Goal: Task Accomplishment & Management: Manage account settings

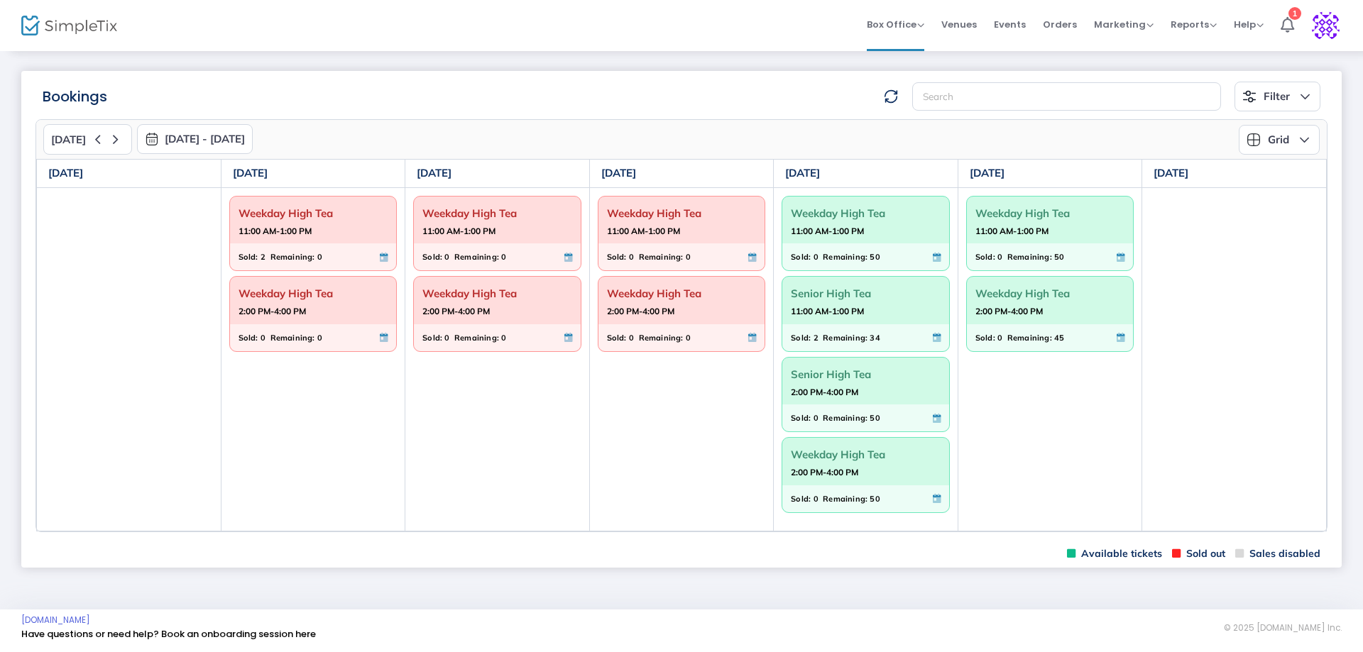
click at [823, 235] on strong "11:00 AM-1:00 PM" at bounding box center [827, 231] width 73 height 18
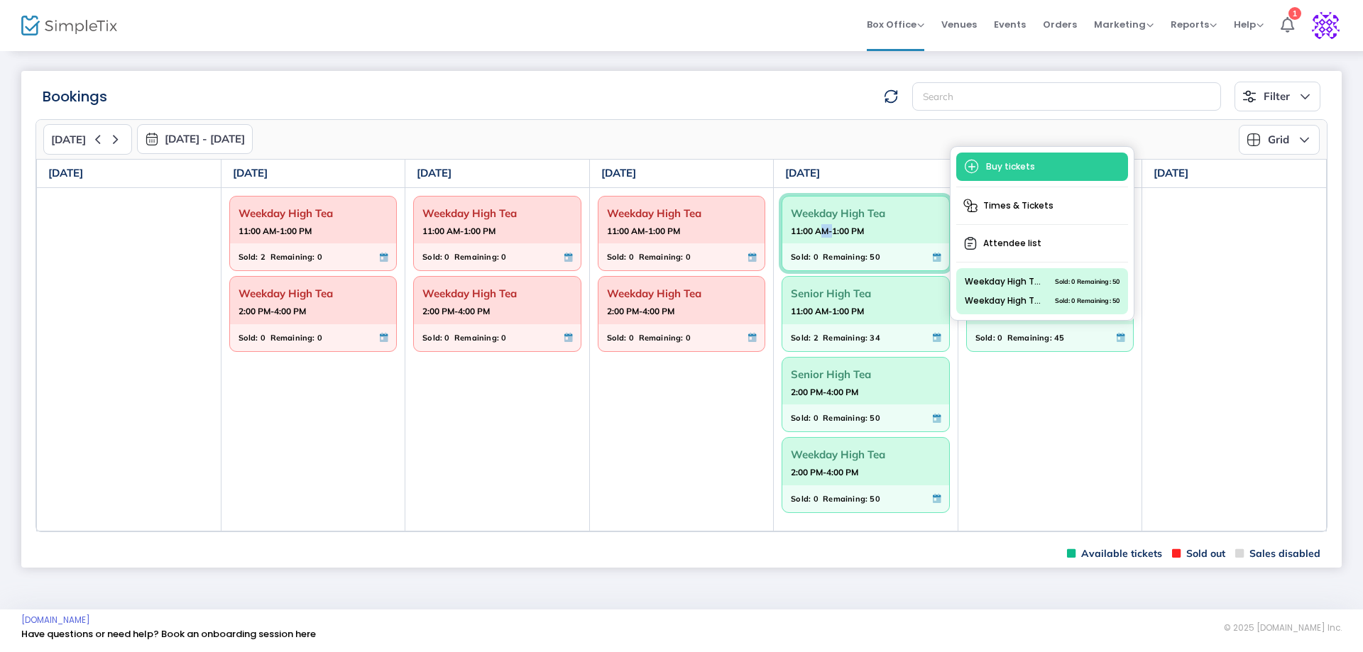
click at [823, 235] on strong "11:00 AM-1:00 PM" at bounding box center [827, 231] width 73 height 18
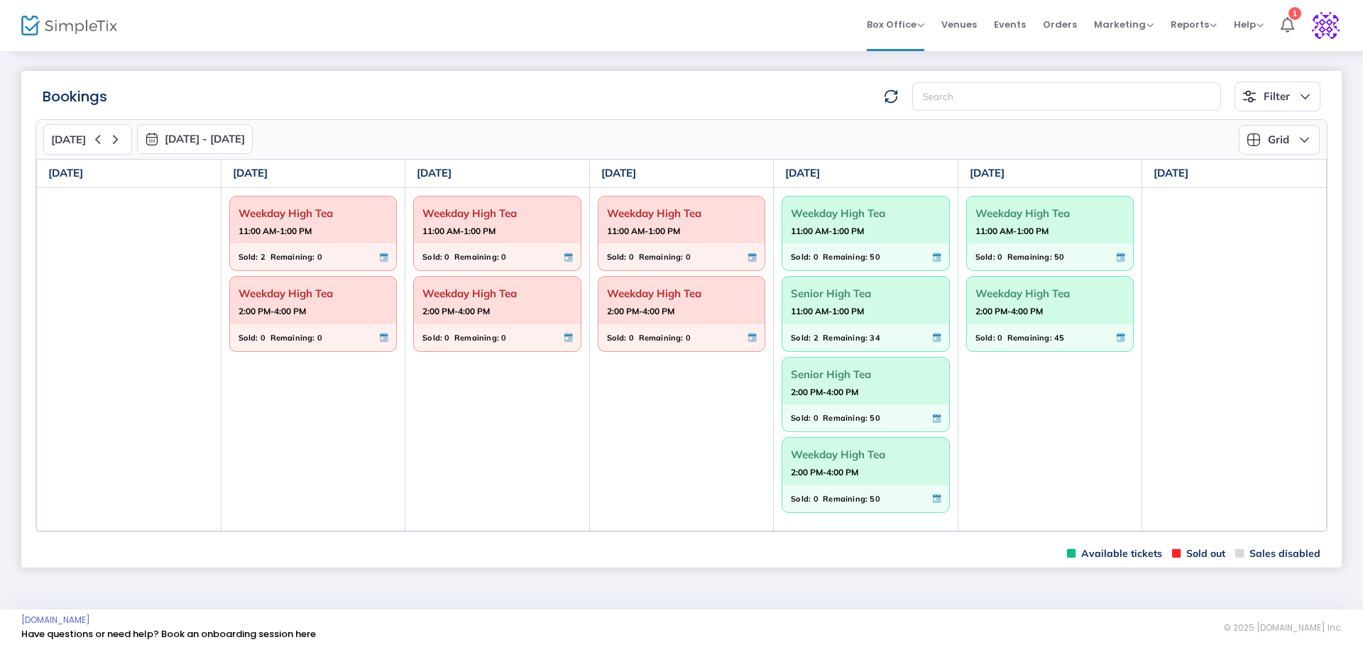
click at [852, 228] on strong "11:00 AM-1:00 PM" at bounding box center [827, 231] width 73 height 18
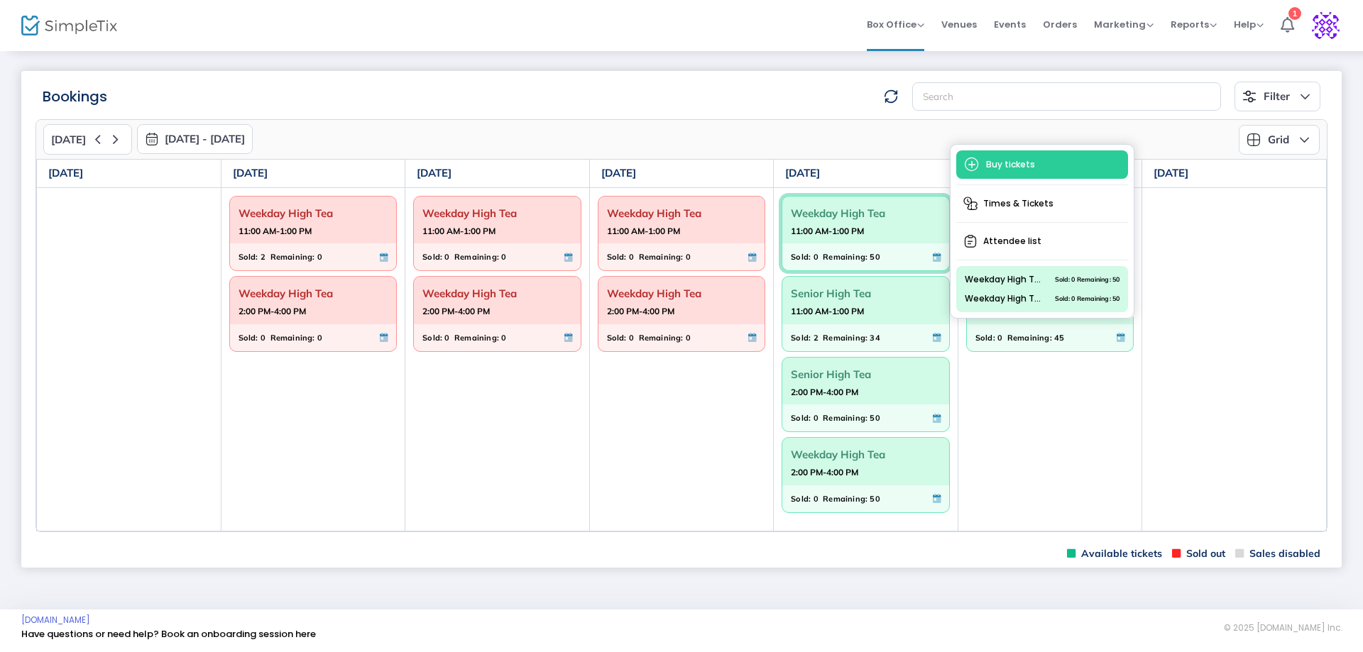
click at [825, 211] on span "Weekday High Tea" at bounding box center [866, 213] width 150 height 22
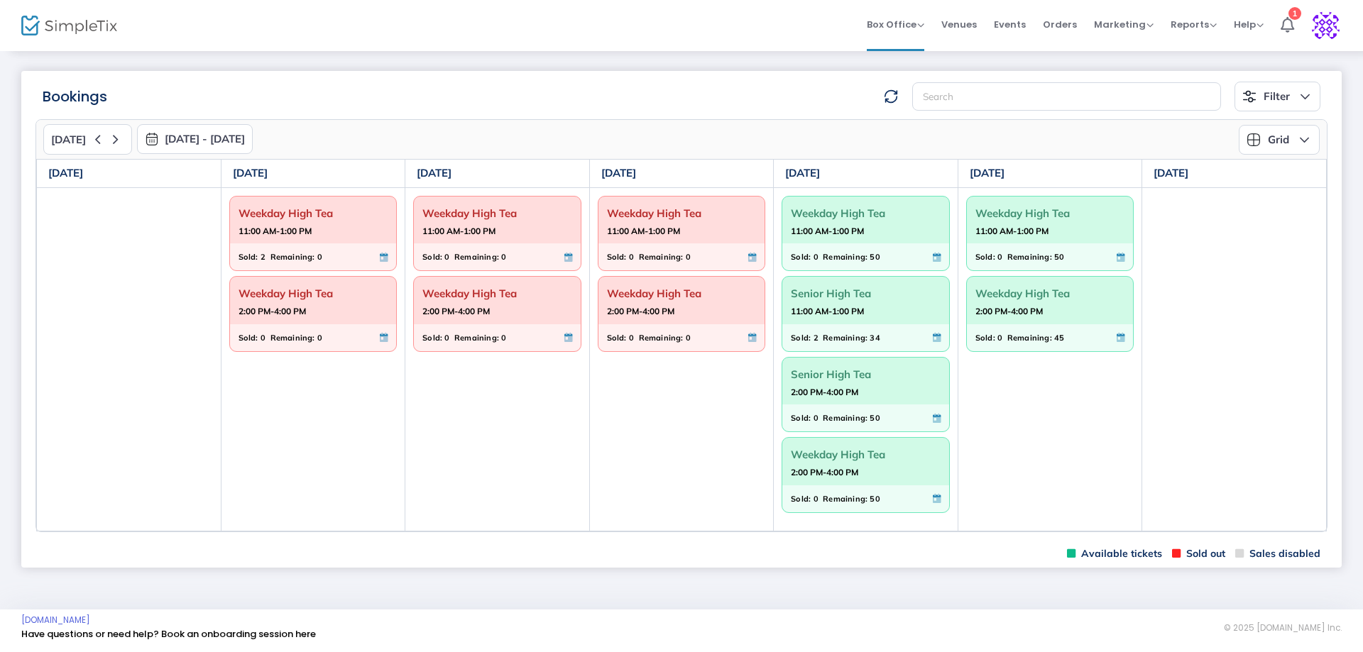
click at [821, 299] on span "Senior High Tea" at bounding box center [866, 293] width 150 height 22
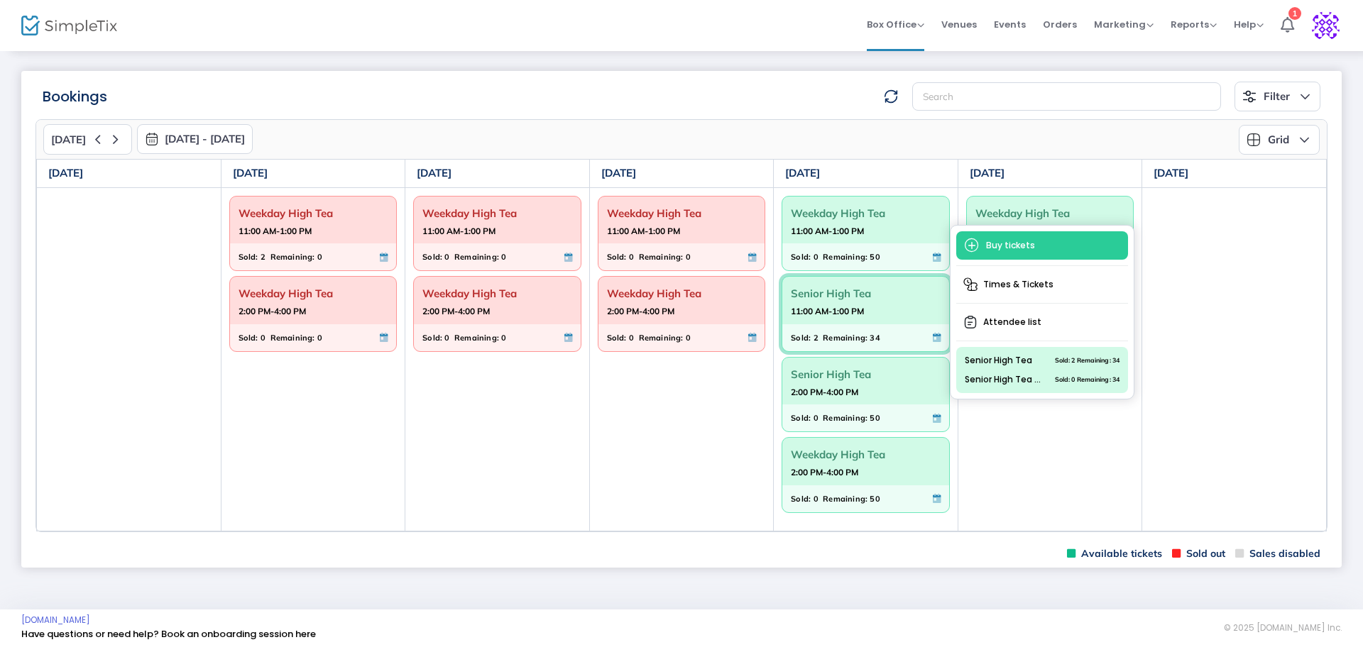
click at [659, 424] on td "Weekday High Tea 11:00 AM-1:00 PM Sold: 0 Remaining: 0 Weekday High Tea 2:00 PM…" at bounding box center [681, 358] width 185 height 343
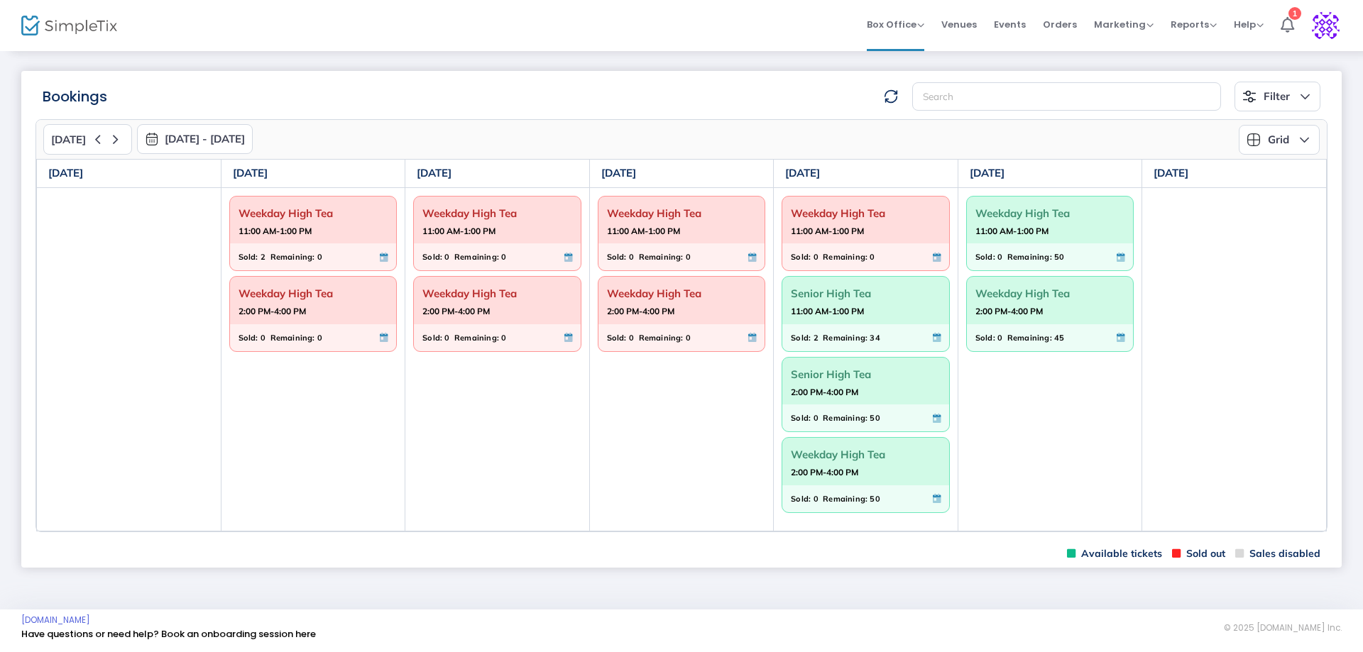
click at [822, 297] on span "Senior High Tea" at bounding box center [866, 293] width 150 height 22
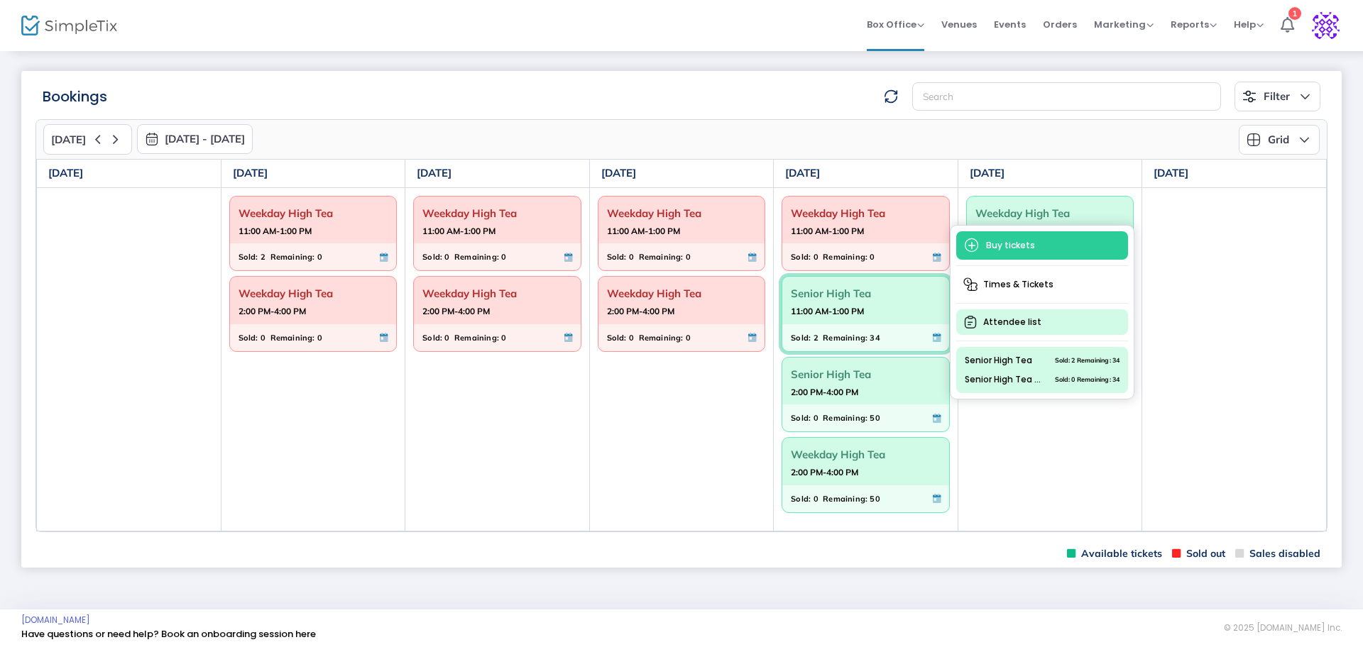
click at [1002, 321] on span "Attendee list" at bounding box center [1042, 322] width 172 height 26
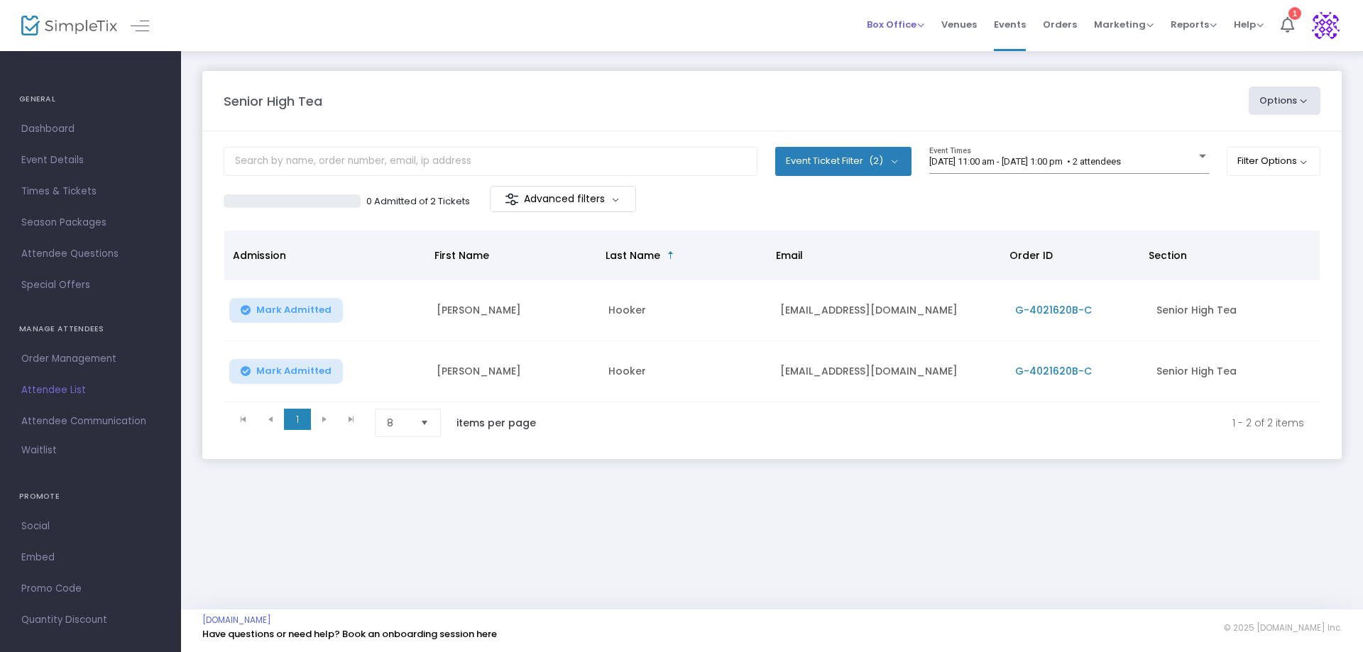
click at [919, 25] on span "Box Office" at bounding box center [895, 24] width 57 height 13
click at [897, 72] on li "Bookings" at bounding box center [917, 76] width 101 height 28
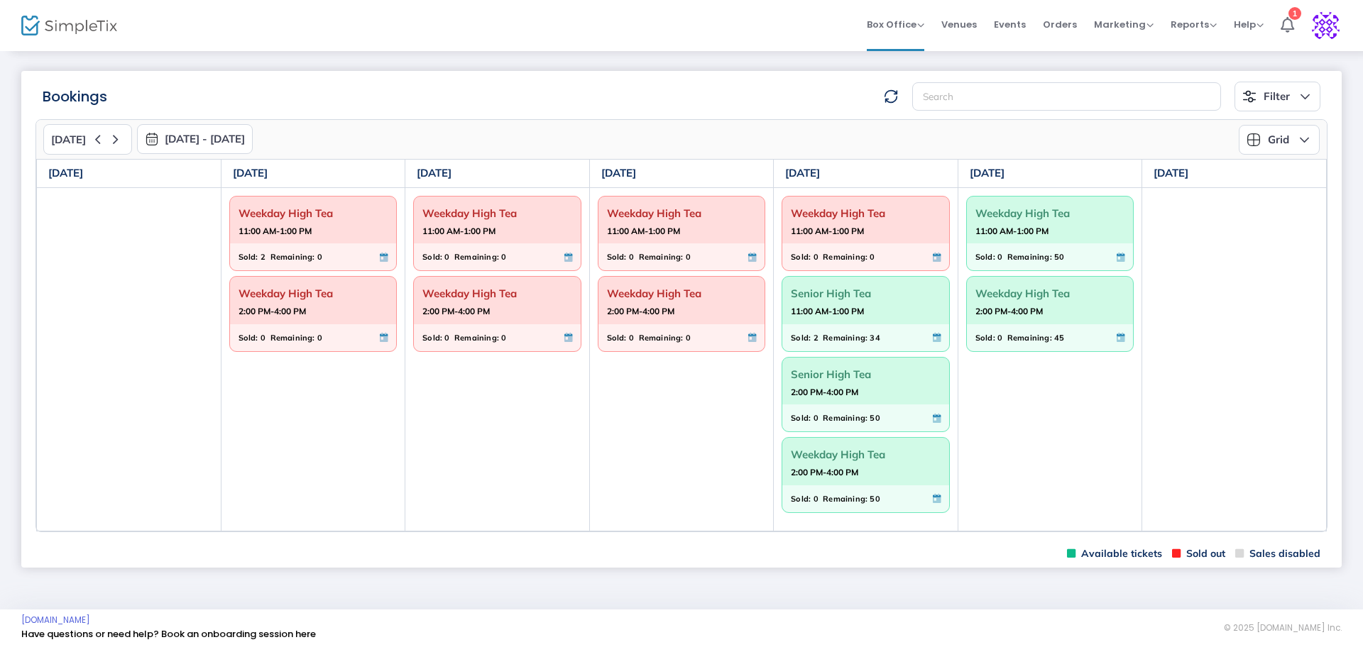
click at [832, 285] on span "Senior High Tea" at bounding box center [866, 293] width 150 height 22
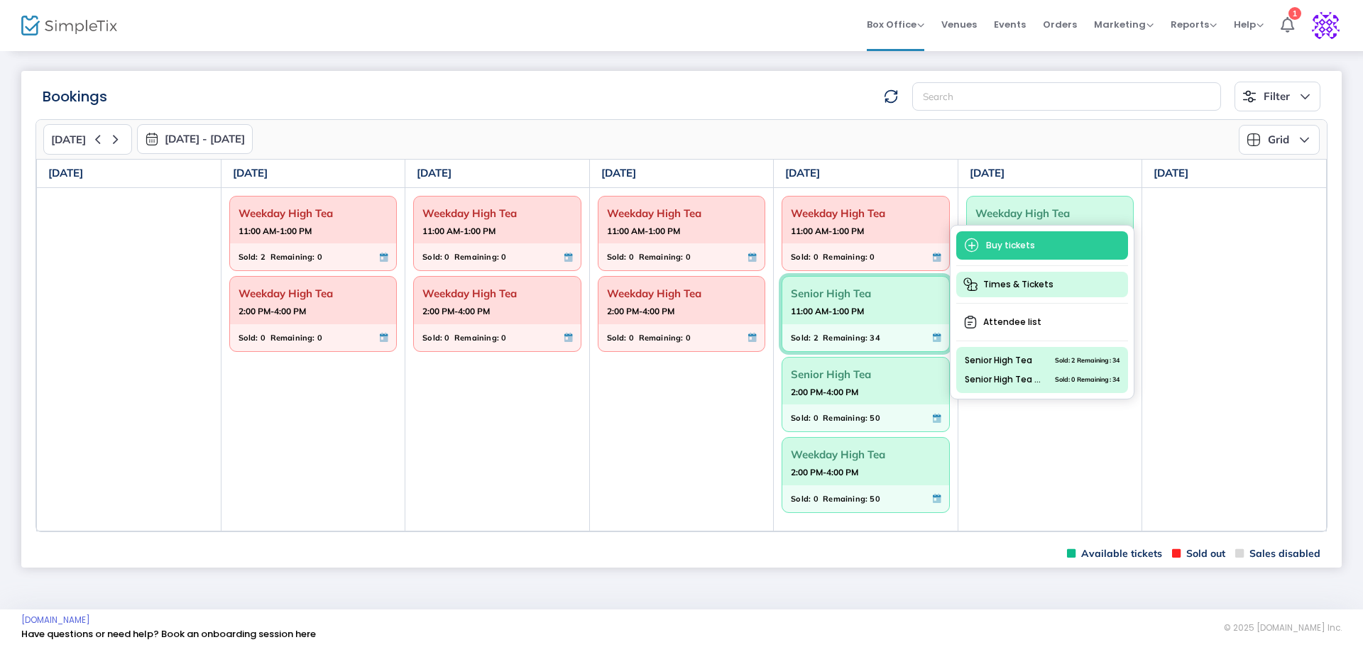
click at [1018, 282] on span "Times & Tickets" at bounding box center [1042, 285] width 172 height 26
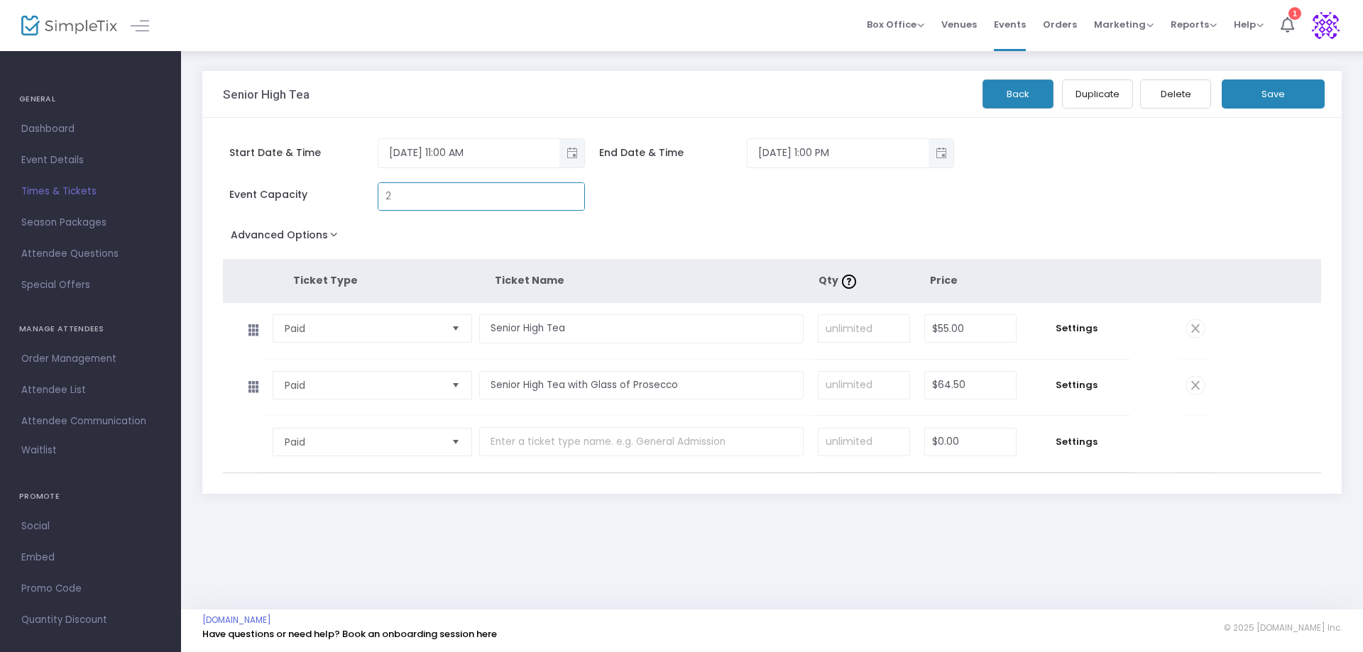
type input "2"
click at [1292, 97] on button "Save" at bounding box center [1272, 93] width 103 height 29
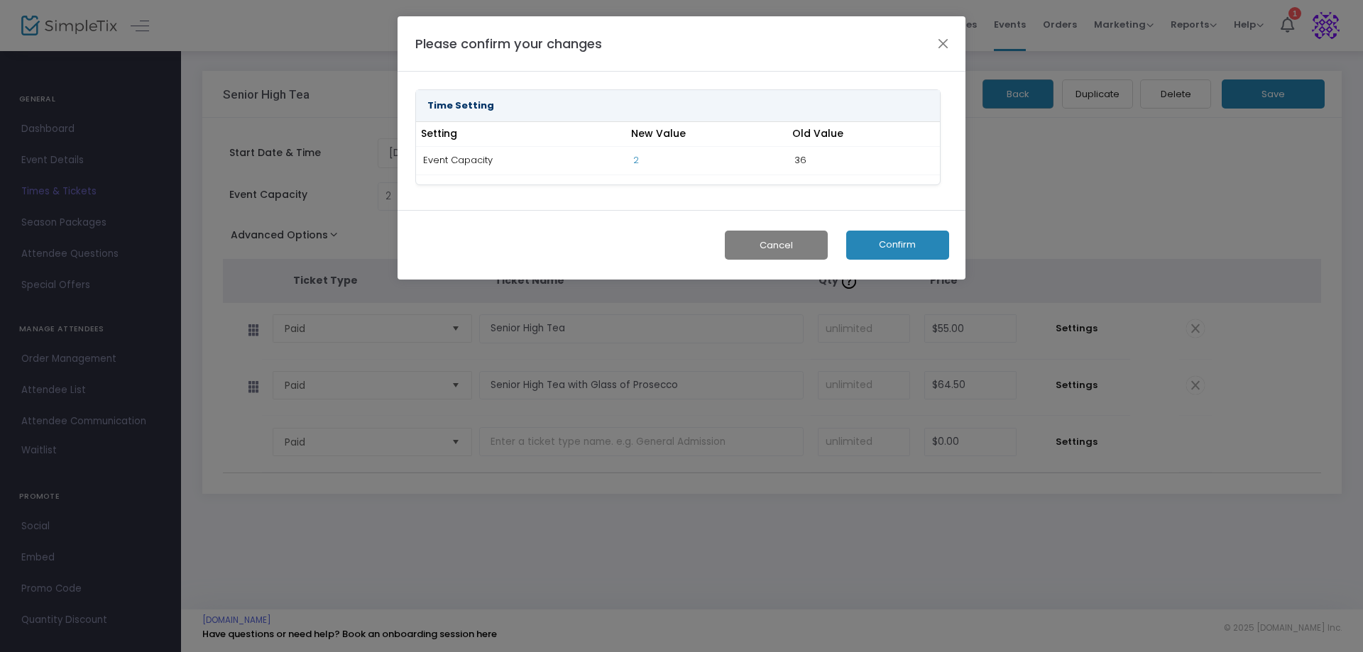
click at [888, 233] on button "Confirm" at bounding box center [897, 245] width 103 height 29
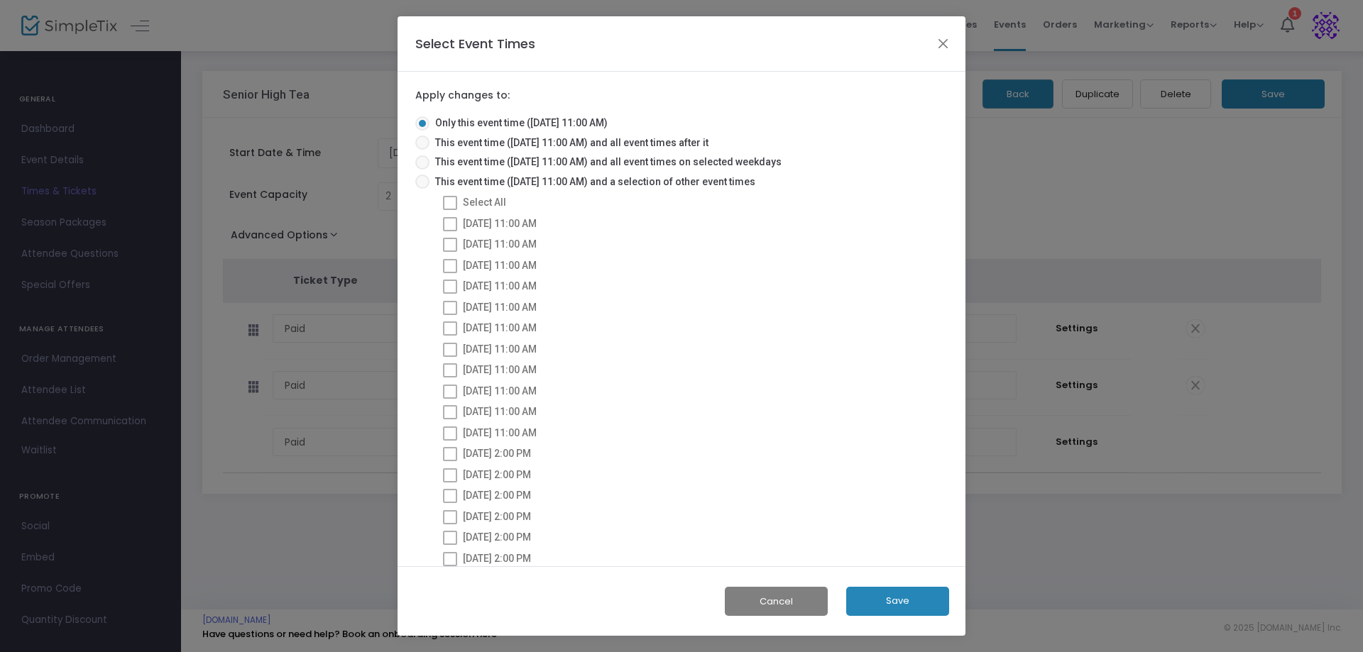
drag, startPoint x: 907, startPoint y: 602, endPoint x: 889, endPoint y: 598, distance: 18.8
click at [909, 602] on button "Save" at bounding box center [897, 601] width 103 height 29
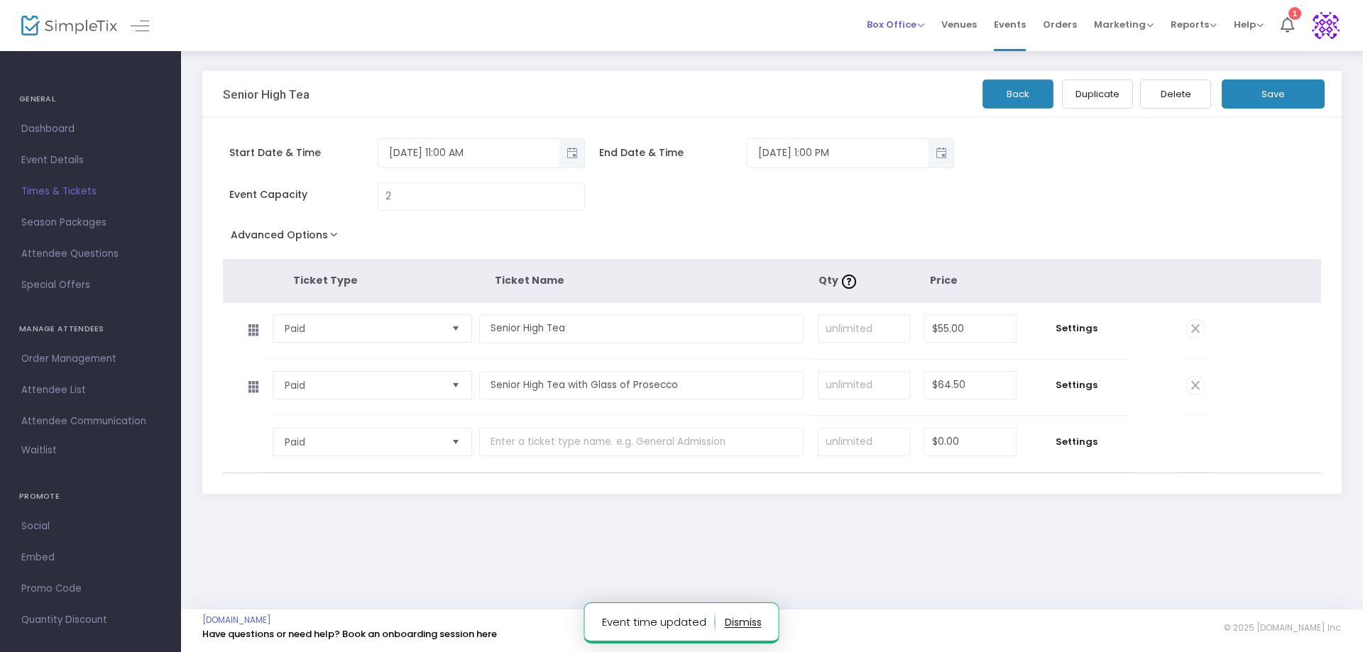
click at [915, 20] on span "Box Office" at bounding box center [895, 24] width 57 height 13
click at [898, 70] on li "Bookings" at bounding box center [917, 76] width 101 height 28
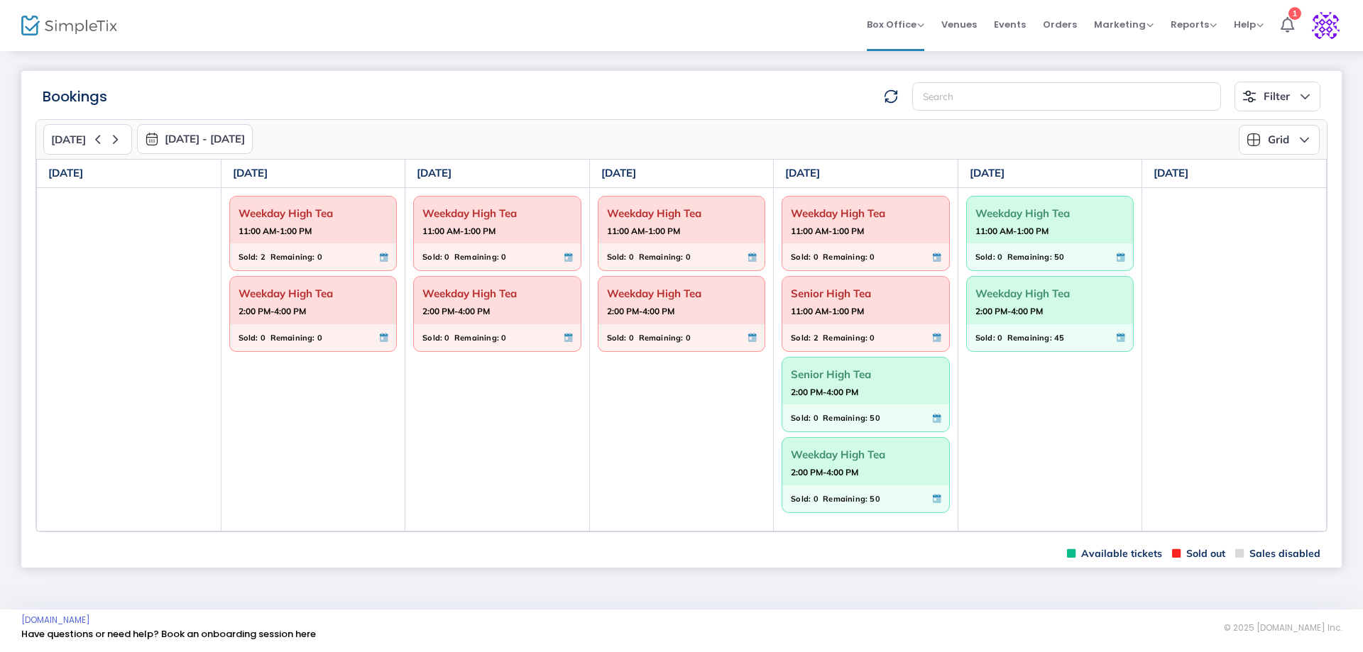
click at [850, 410] on span "Remaining:" at bounding box center [845, 418] width 45 height 16
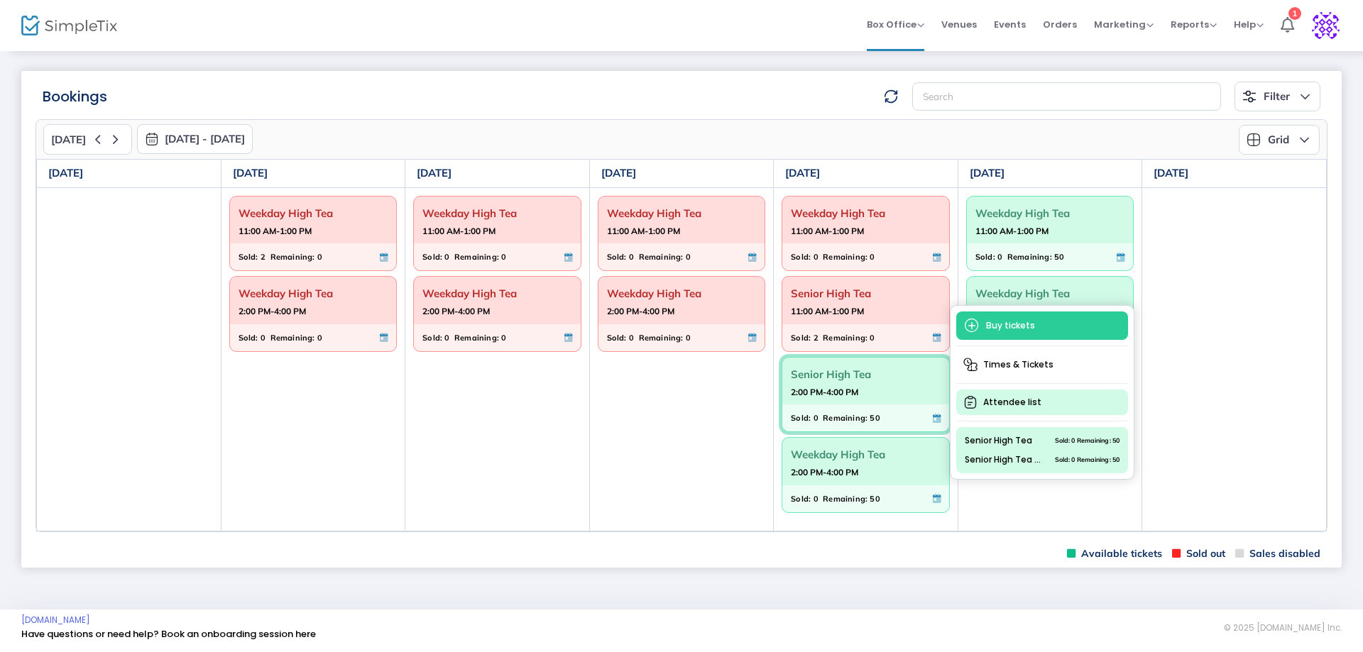
click at [1036, 399] on span "Attendee list" at bounding box center [1042, 403] width 172 height 26
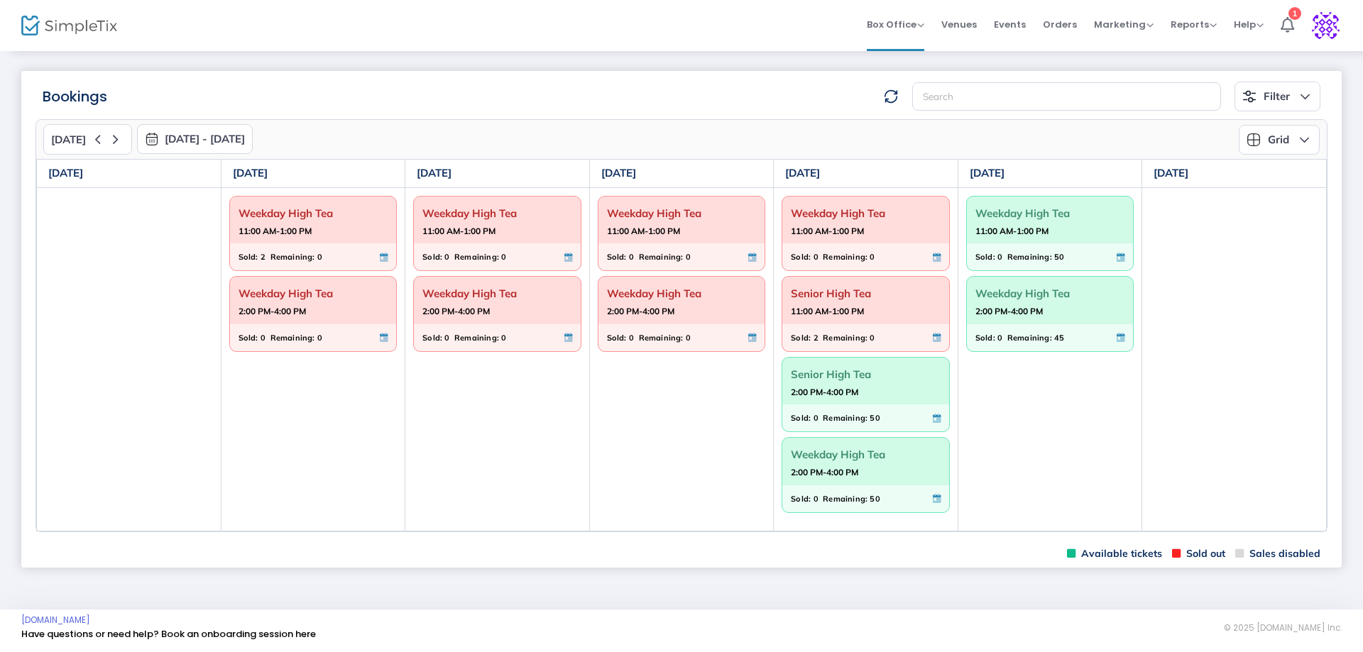
click at [879, 407] on div "Sold: 0 Remaining: 50" at bounding box center [865, 418] width 167 height 27
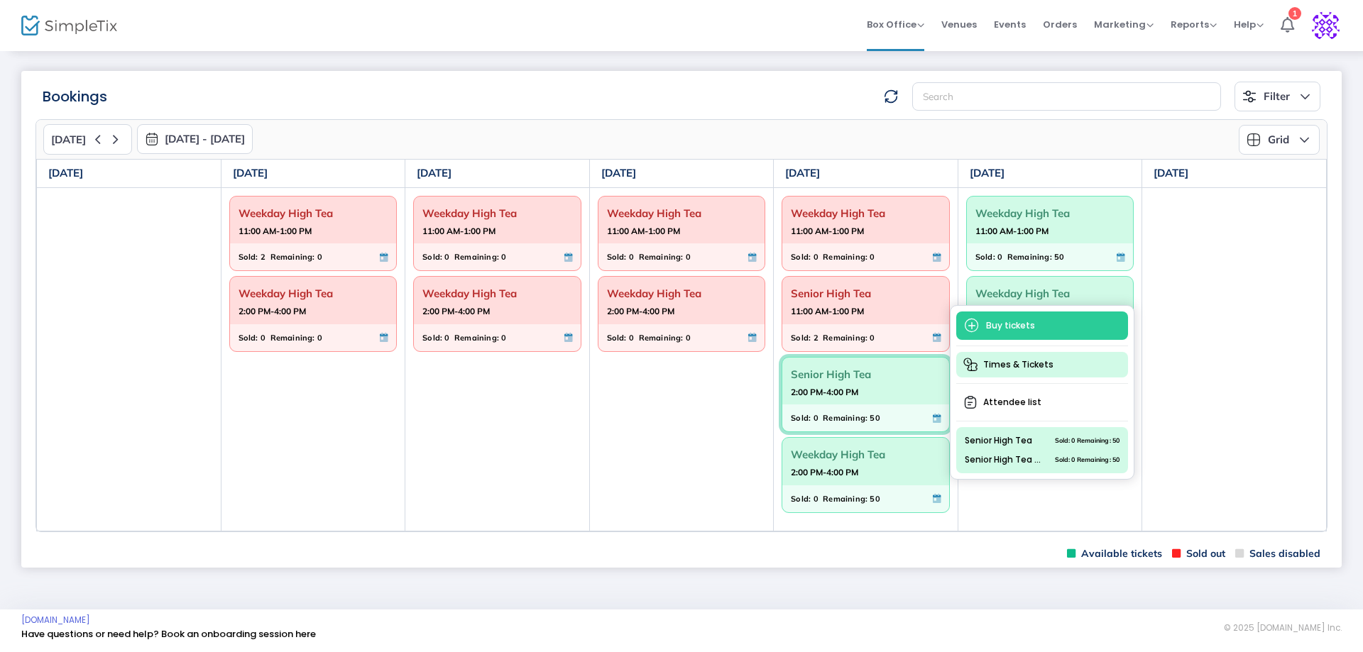
click at [1018, 368] on span "Times & Tickets" at bounding box center [1042, 365] width 172 height 26
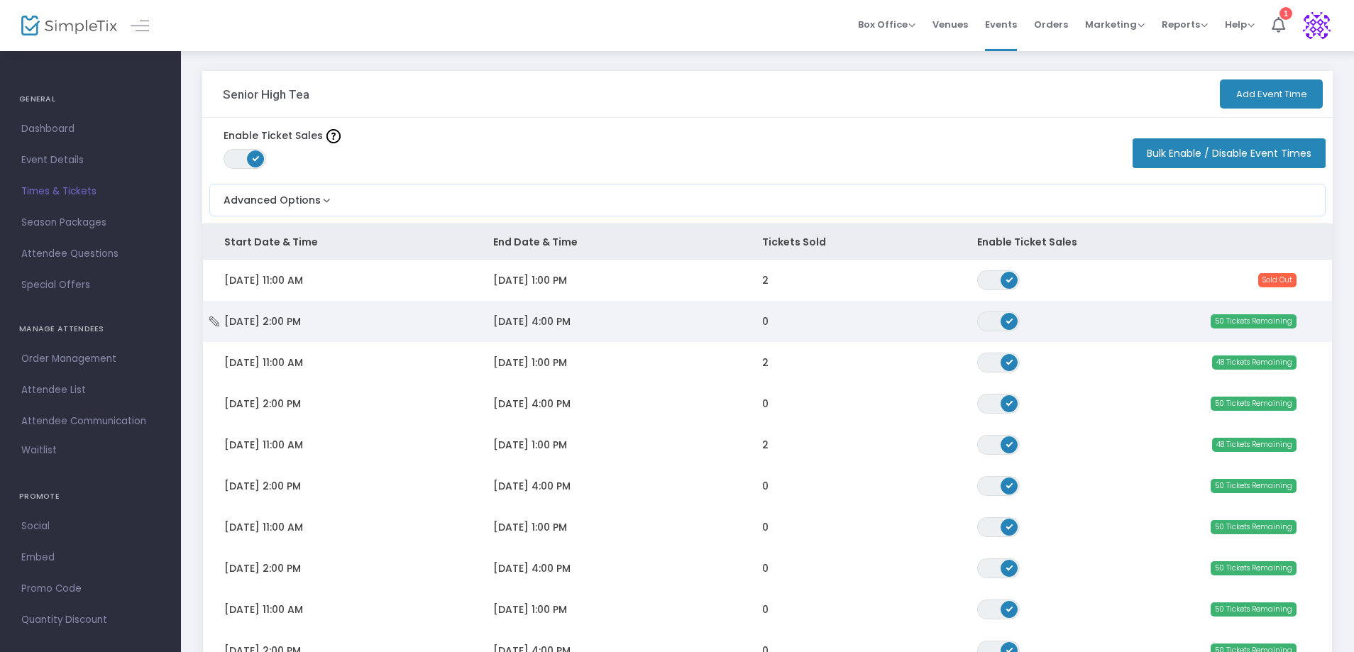
click at [546, 326] on span "9/18/2025 4:00 PM" at bounding box center [531, 321] width 77 height 14
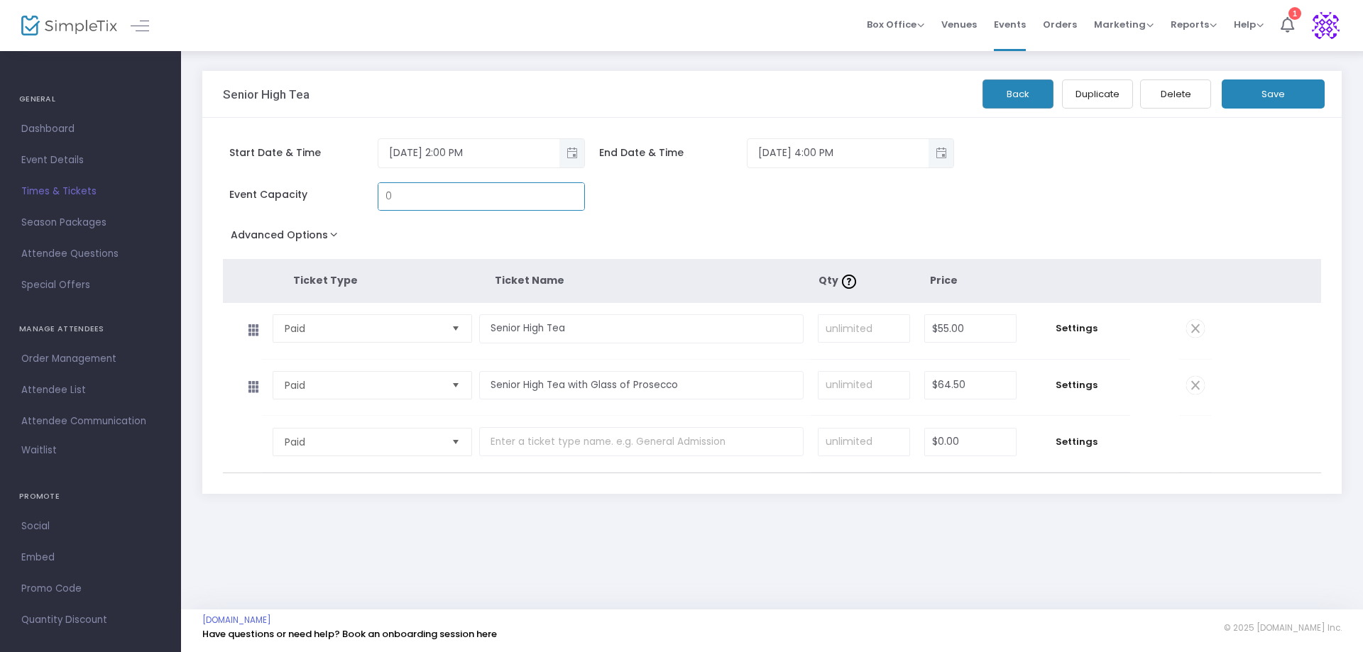
type input "0"
click at [1301, 95] on button "Save" at bounding box center [1272, 93] width 103 height 29
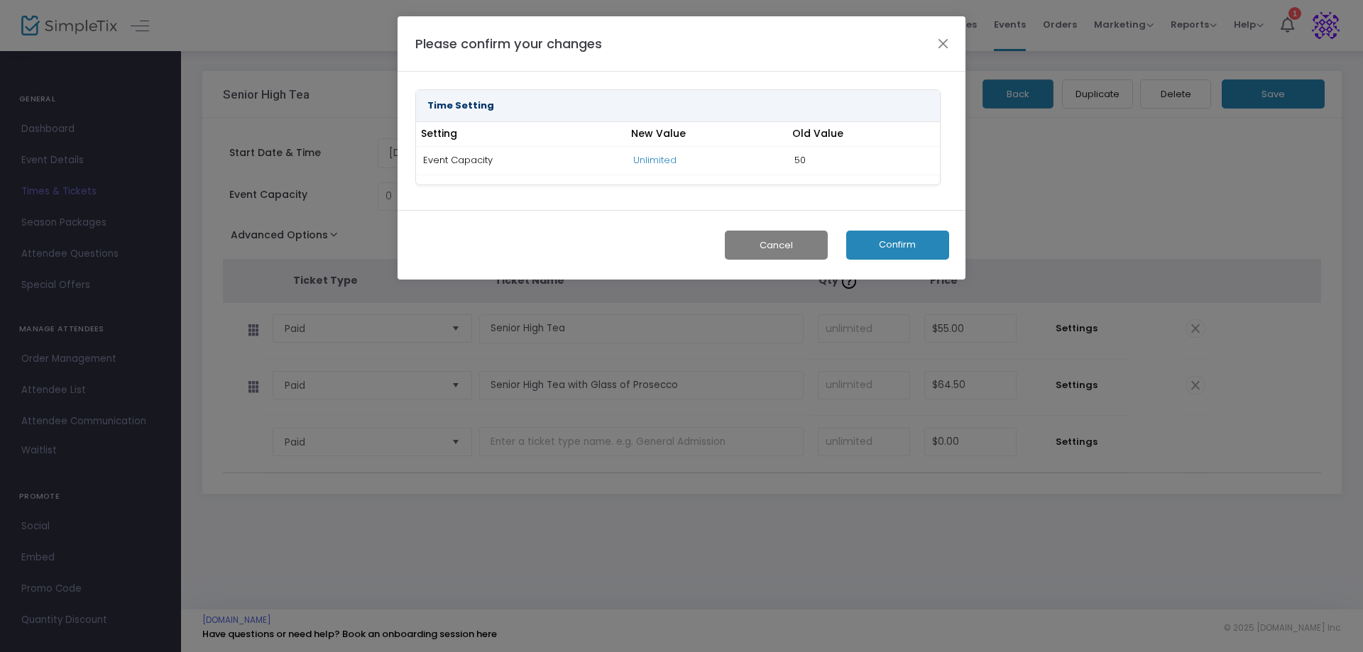
click at [908, 239] on button "Confirm" at bounding box center [897, 245] width 103 height 29
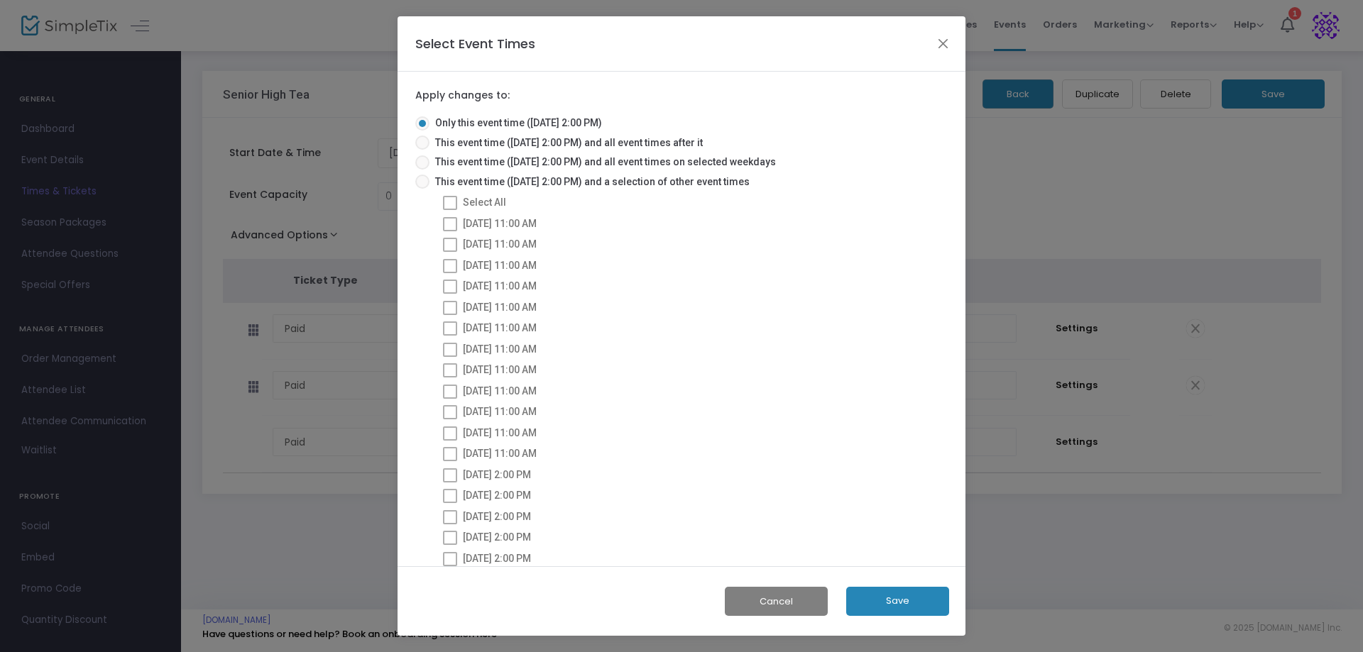
click at [901, 604] on button "Save" at bounding box center [897, 601] width 103 height 29
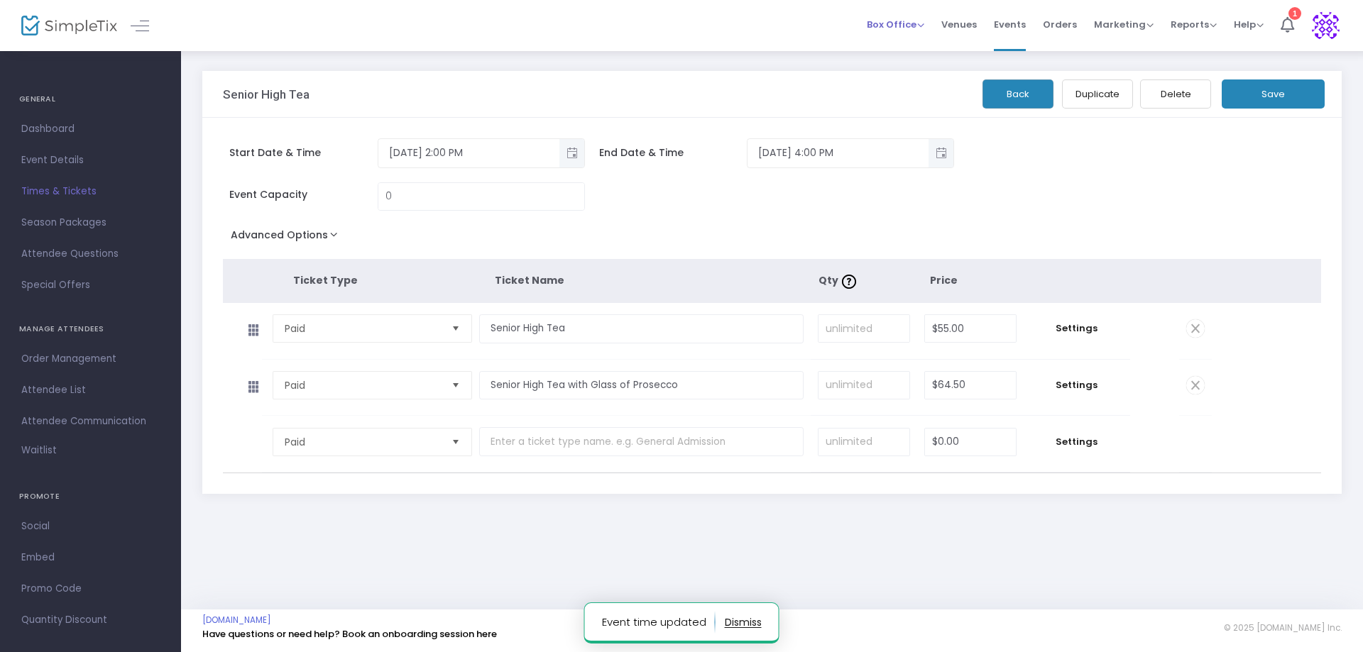
click at [916, 22] on span "Box Office" at bounding box center [895, 24] width 57 height 13
click at [888, 73] on li "Bookings" at bounding box center [917, 76] width 101 height 28
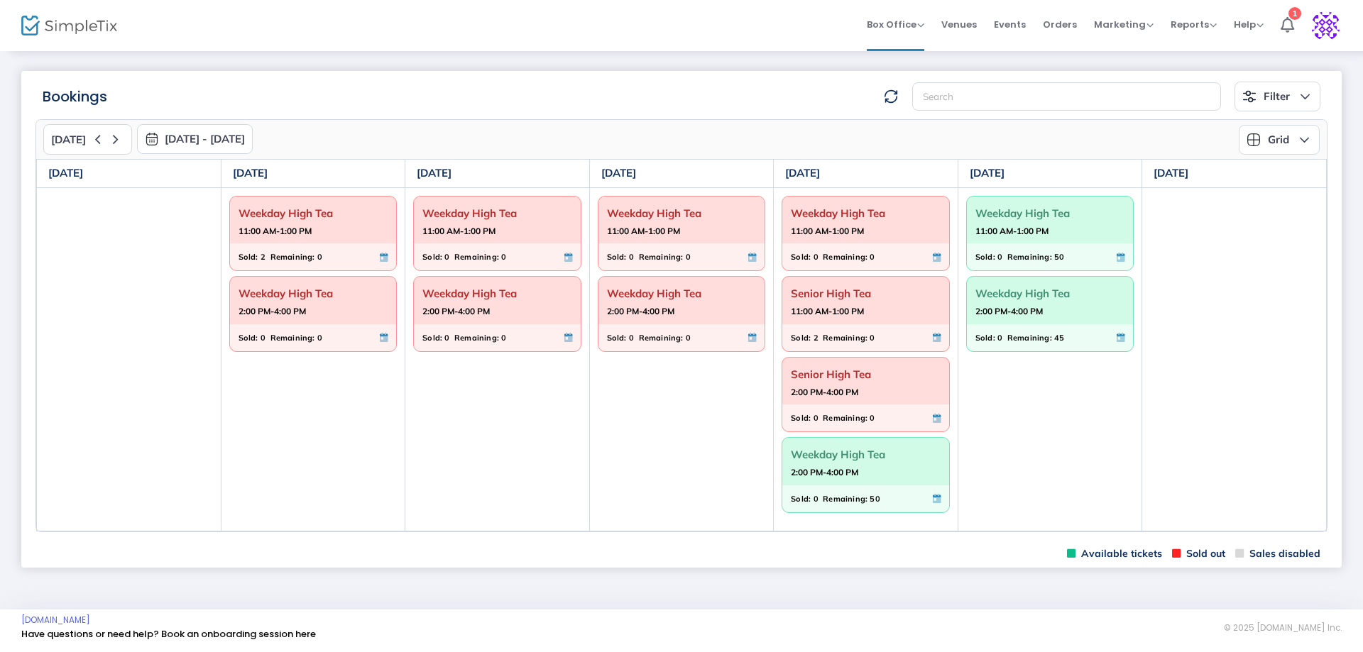
click at [832, 468] on strong "2:00 PM-4:00 PM" at bounding box center [824, 472] width 67 height 18
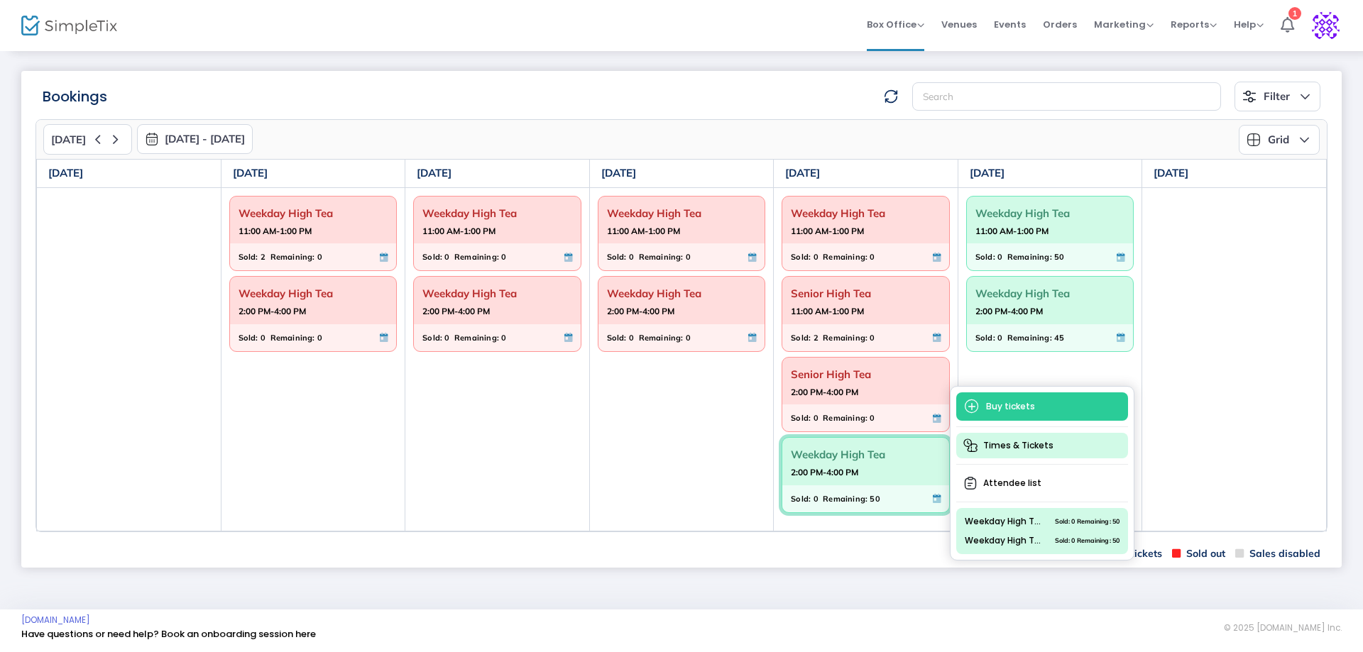
click at [981, 447] on span "Times & Tickets" at bounding box center [1042, 446] width 172 height 26
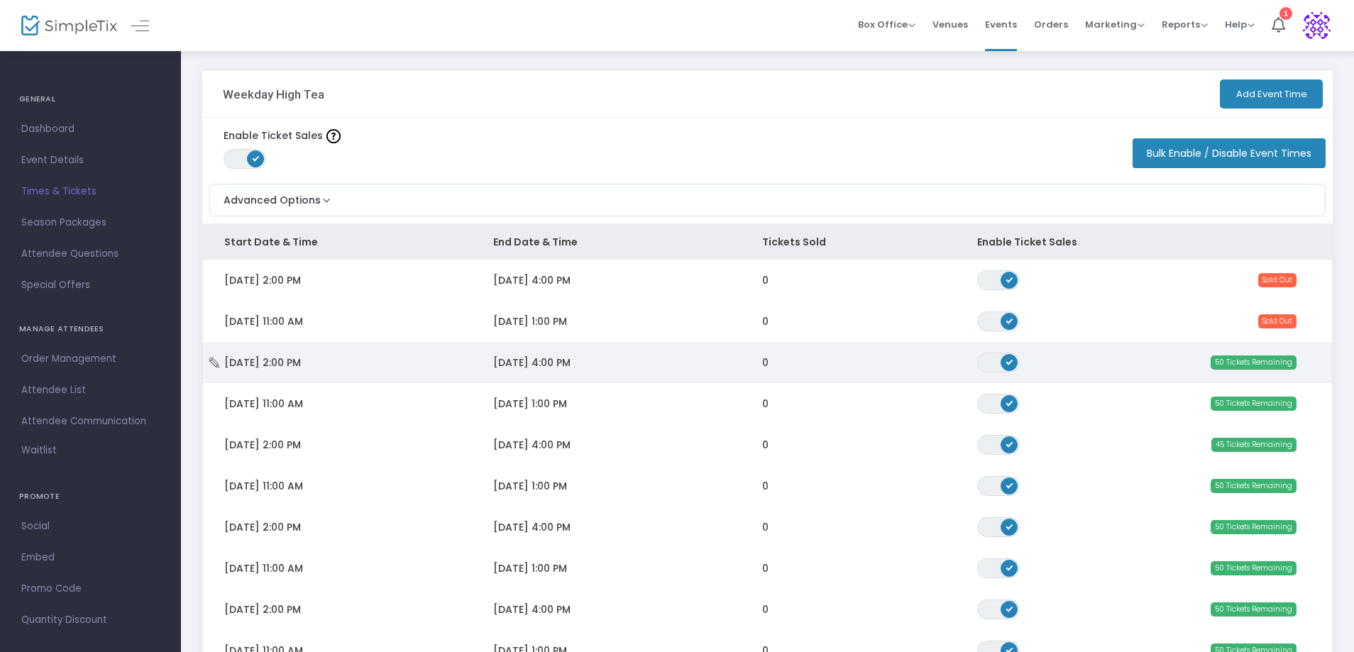
click at [280, 353] on td "Thu 9/18/2025 2:00 PM" at bounding box center [337, 362] width 269 height 41
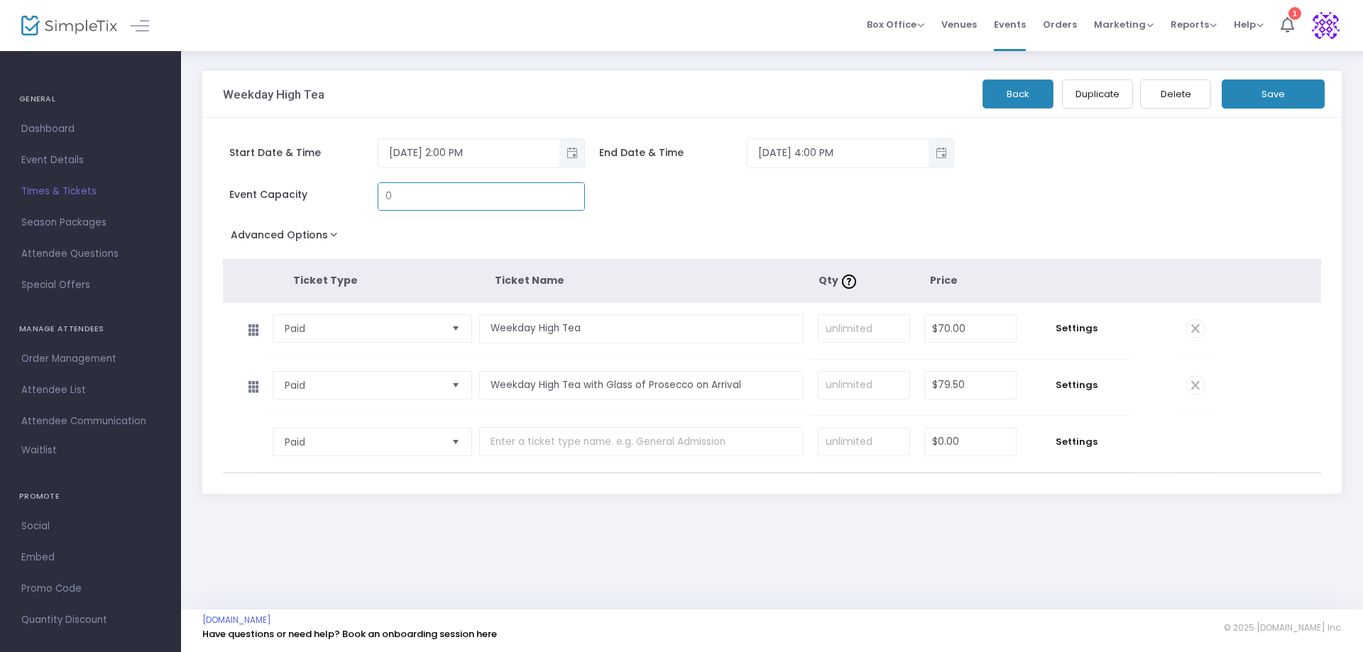
type input "0"
click at [1268, 89] on button "Save" at bounding box center [1272, 93] width 103 height 29
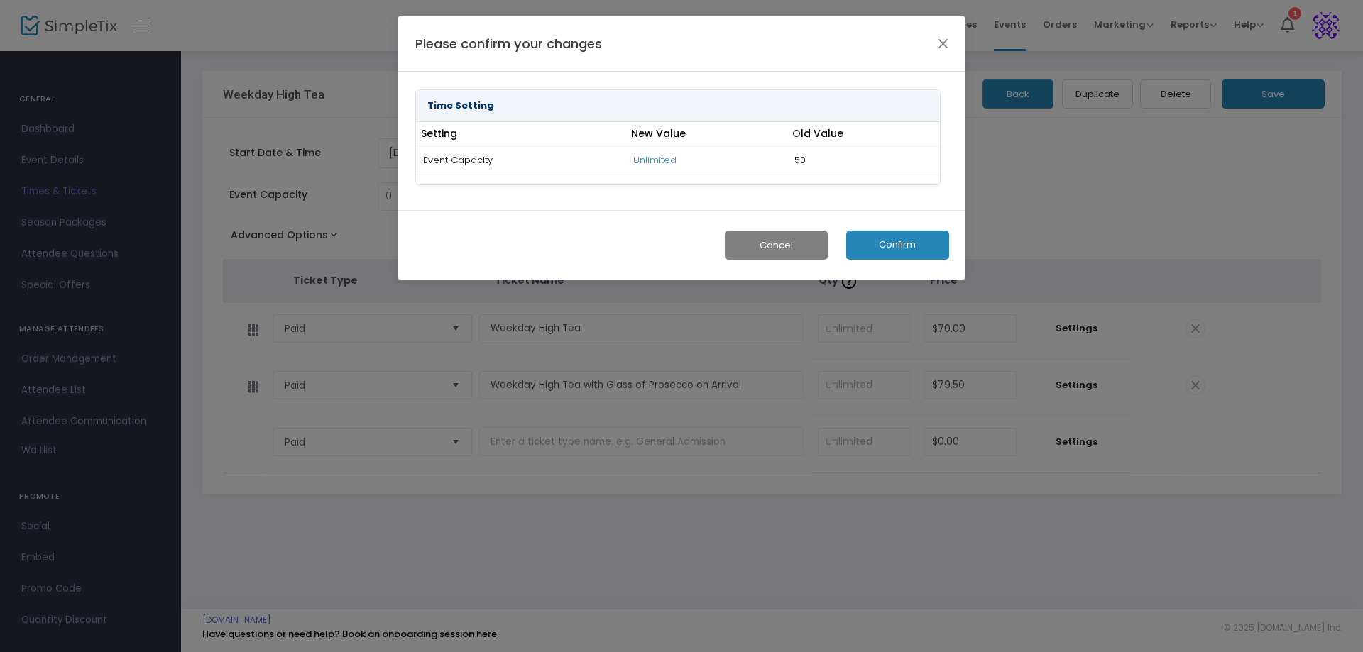
click at [888, 243] on button "Confirm" at bounding box center [897, 245] width 103 height 29
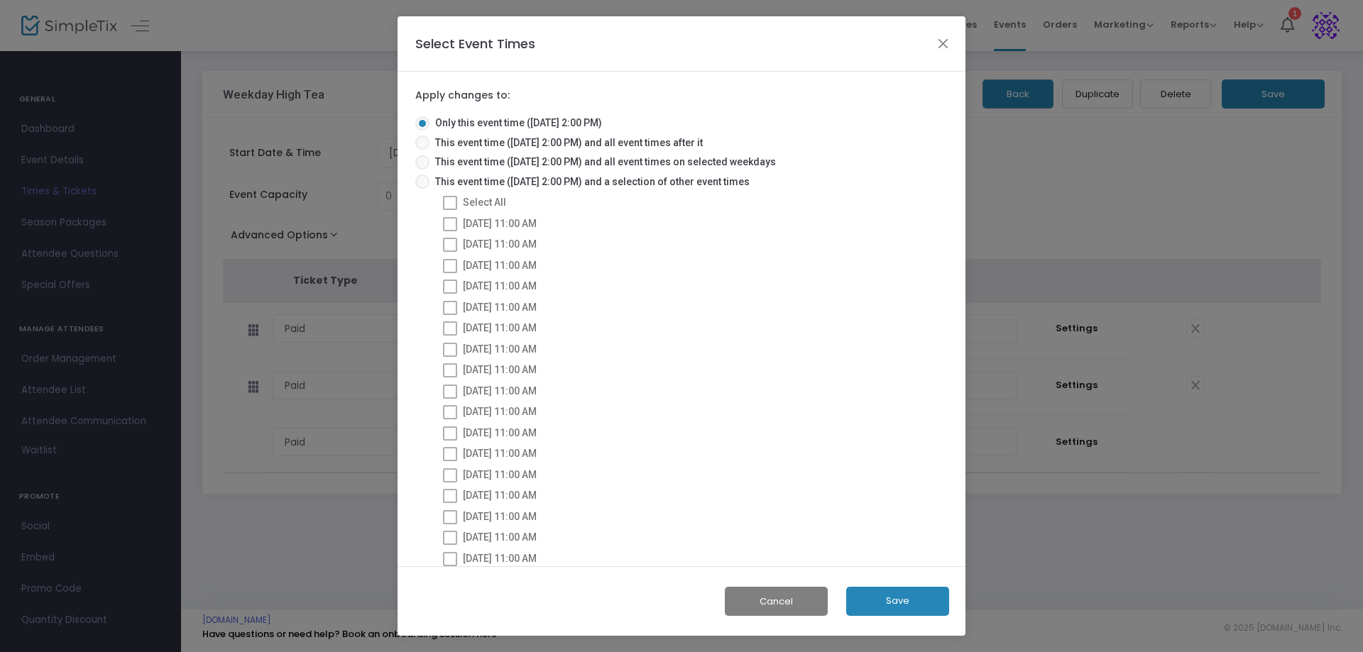
drag, startPoint x: 920, startPoint y: 599, endPoint x: 903, endPoint y: 605, distance: 17.3
click at [917, 595] on button "Save" at bounding box center [897, 601] width 103 height 29
